Goal: Information Seeking & Learning: Learn about a topic

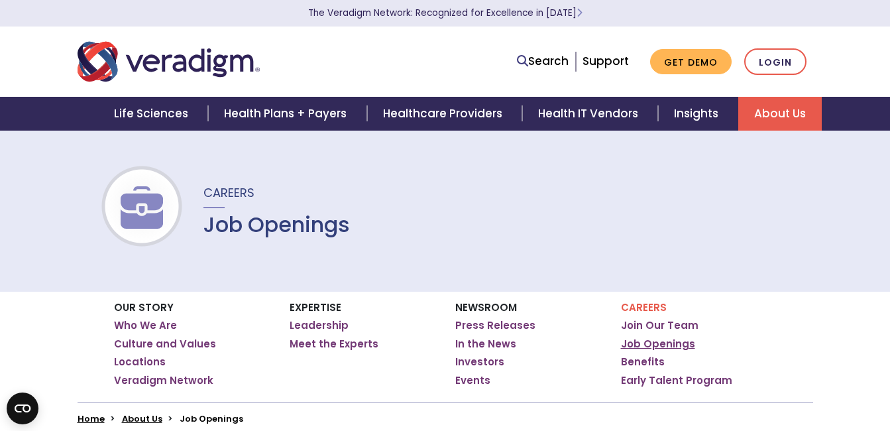
click at [661, 339] on link "Job Openings" at bounding box center [658, 343] width 74 height 13
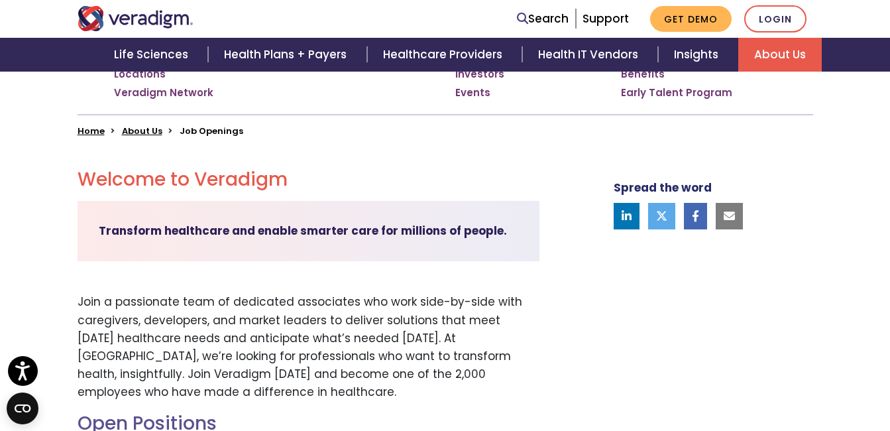
scroll to position [174, 0]
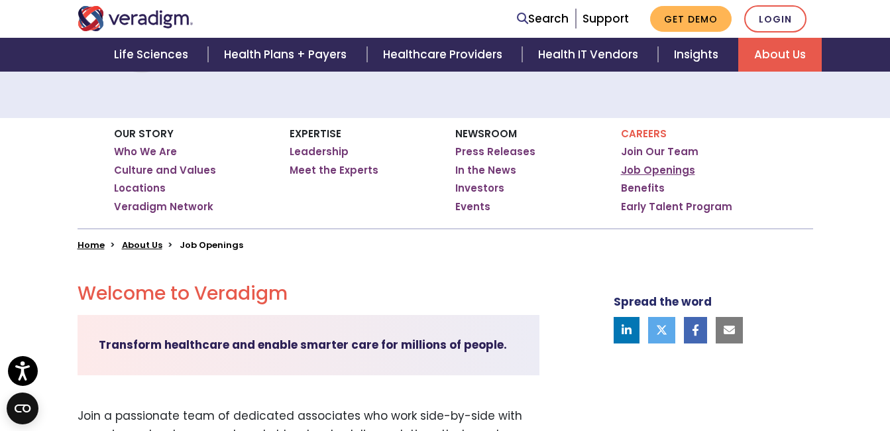
click at [659, 170] on link "Job Openings" at bounding box center [658, 170] width 74 height 13
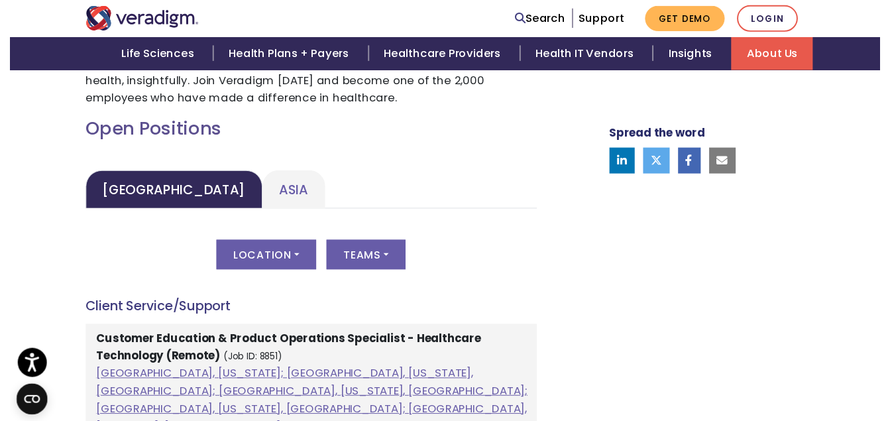
scroll to position [600, 0]
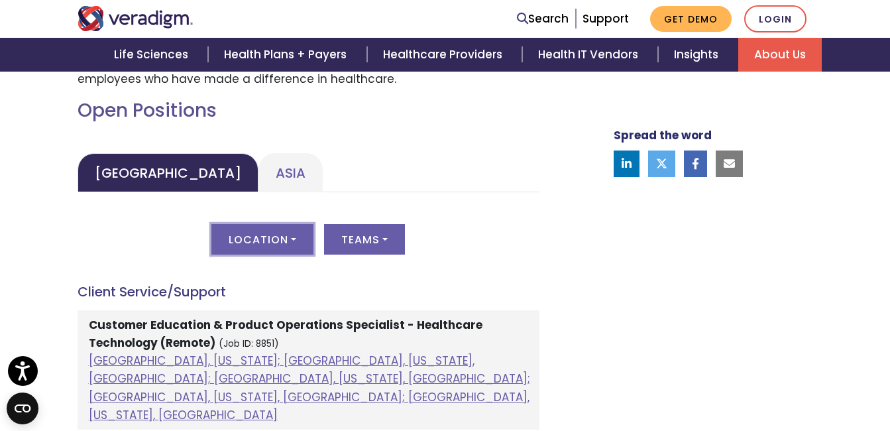
click at [298, 237] on button "Location" at bounding box center [262, 239] width 102 height 30
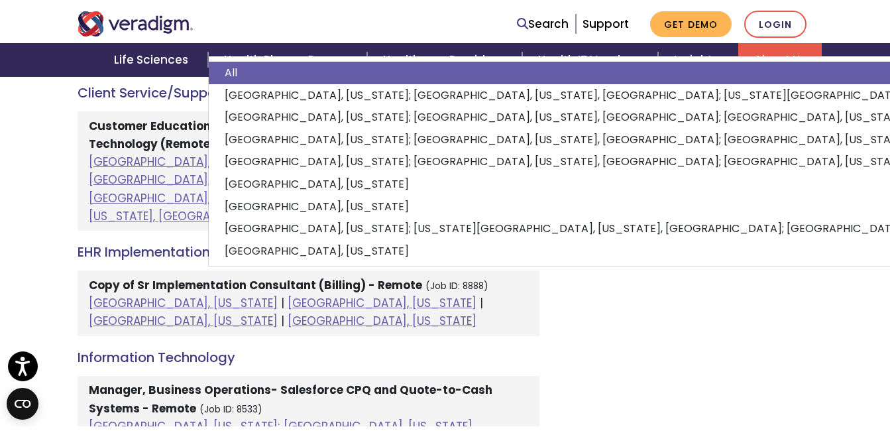
scroll to position [769, 0]
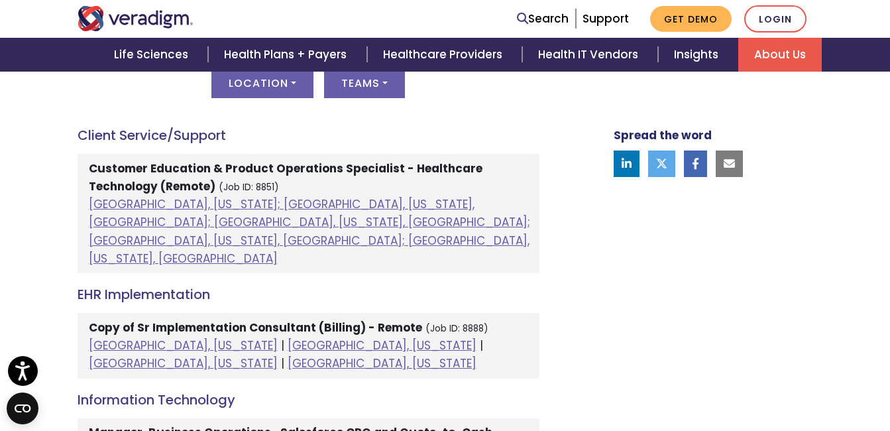
scroll to position [753, 0]
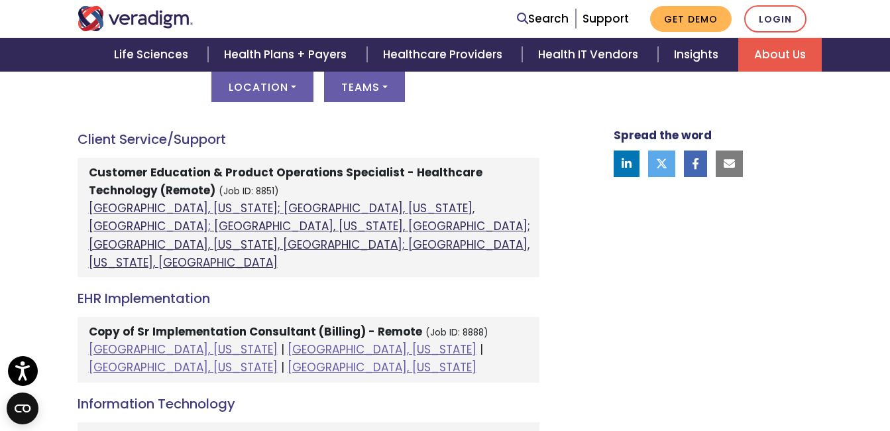
click at [305, 205] on link "Atlanta, Georgia; Orlando, Florida, United States; Phoenix, Arizona, United Sta…" at bounding box center [309, 235] width 441 height 70
